Goal: Task Accomplishment & Management: Manage account settings

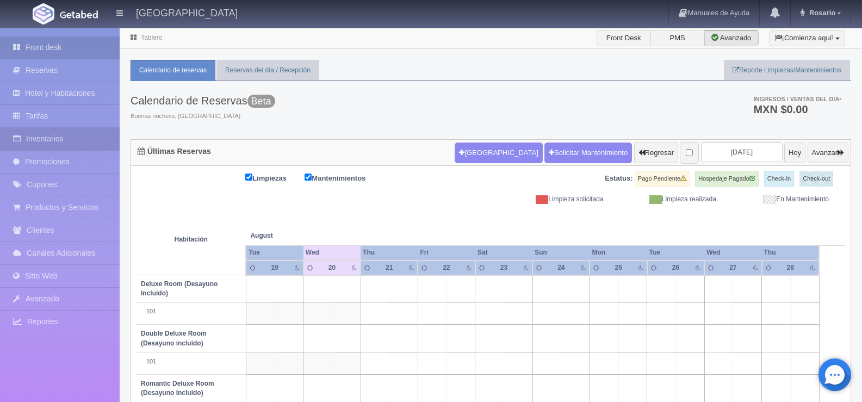
click at [59, 134] on link "Inventarios" at bounding box center [60, 139] width 120 height 22
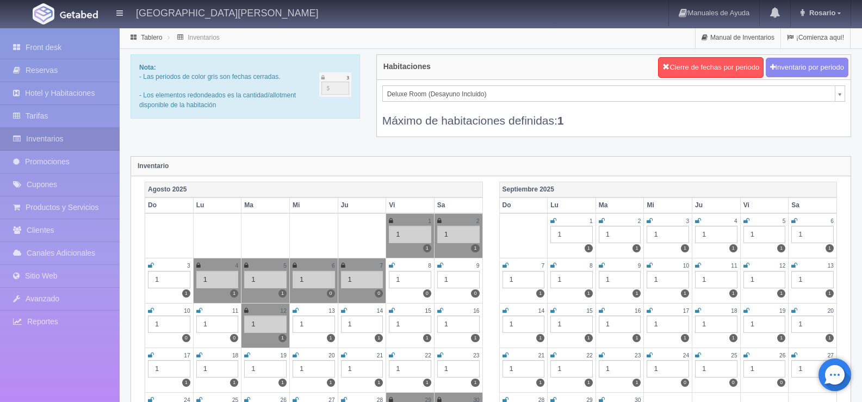
scroll to position [54, 0]
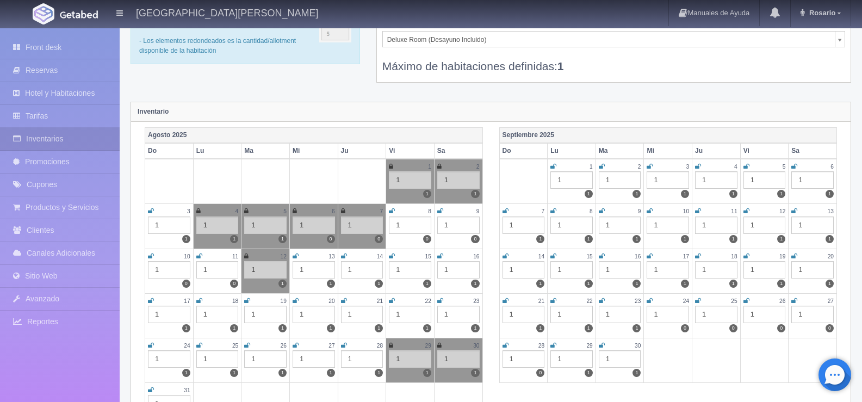
click at [343, 302] on icon at bounding box center [344, 300] width 6 height 7
click at [392, 299] on icon at bounding box center [392, 300] width 6 height 7
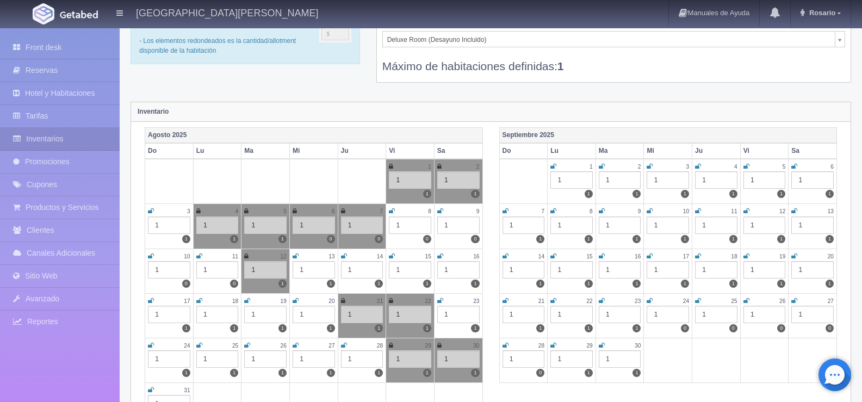
scroll to position [0, 0]
